Goal: Information Seeking & Learning: Learn about a topic

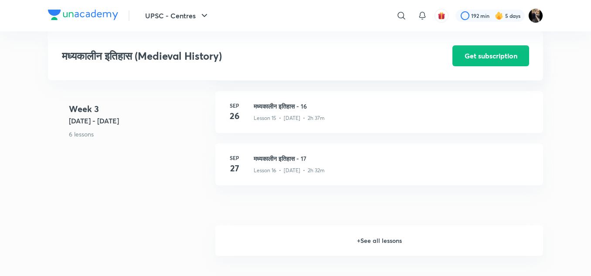
scroll to position [1153, 0]
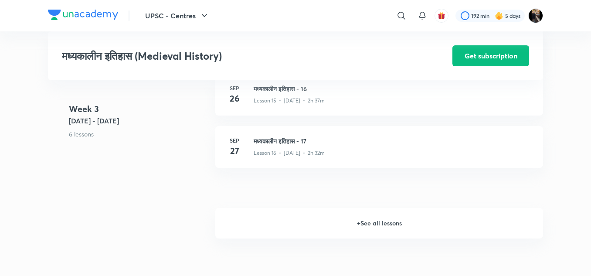
click at [383, 225] on h6 "+ See all lessons" at bounding box center [379, 223] width 328 height 31
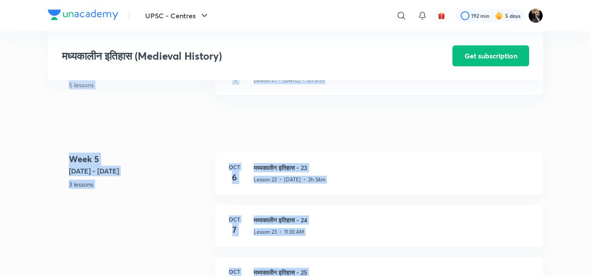
scroll to position [1537, 0]
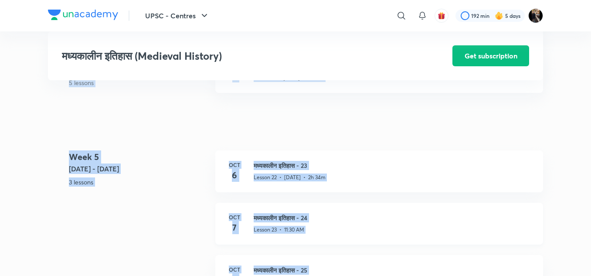
click at [281, 222] on h3 "मध्यकालीन इतिहास - 24" at bounding box center [393, 217] width 279 height 9
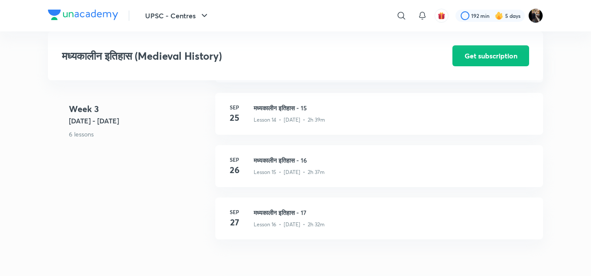
scroll to position [1171, 0]
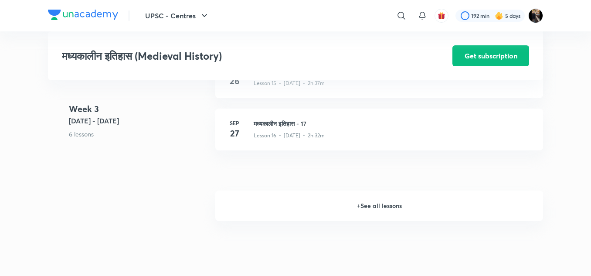
click at [380, 209] on h6 "+ See all lessons" at bounding box center [379, 206] width 328 height 31
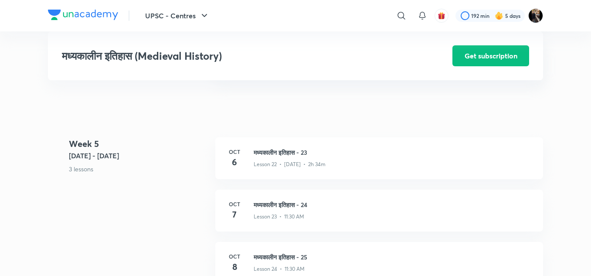
scroll to position [1572, 0]
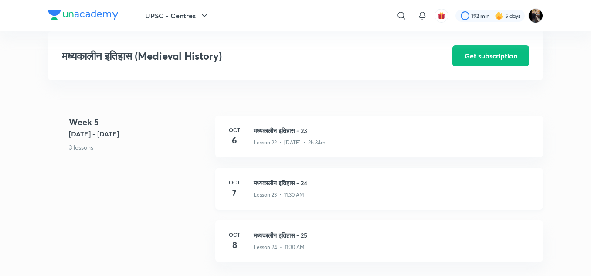
click at [269, 188] on h3 "मध्यकालीन इतिहास - 24" at bounding box center [393, 182] width 279 height 9
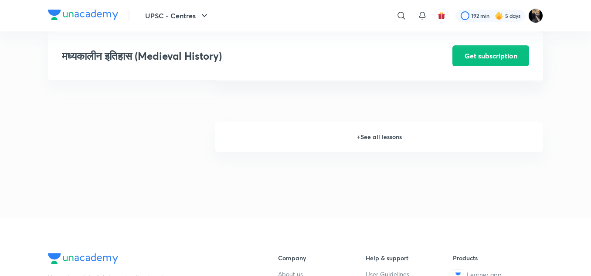
scroll to position [1240, 0]
click at [398, 143] on h6 "+ See all lessons" at bounding box center [379, 136] width 328 height 31
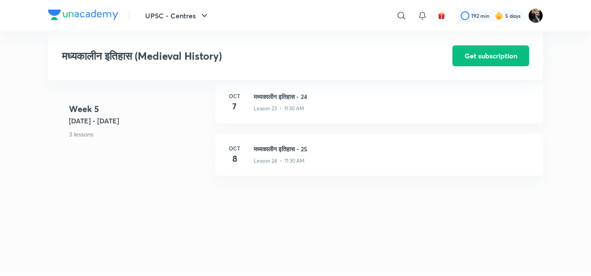
scroll to position [1659, 0]
click at [273, 100] on h3 "मध्यकालीन इतिहास - 24" at bounding box center [393, 95] width 279 height 9
